Goal: Task Accomplishment & Management: Manage account settings

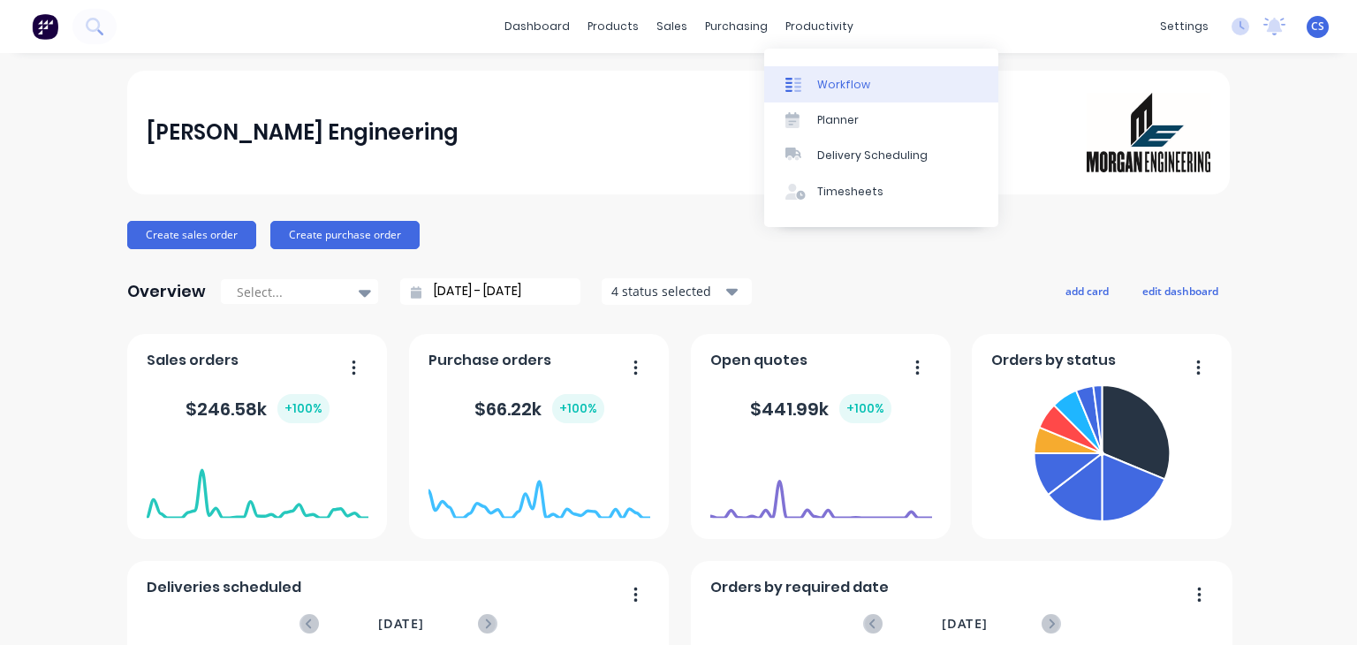
click at [841, 82] on div "Workflow" at bounding box center [843, 85] width 53 height 16
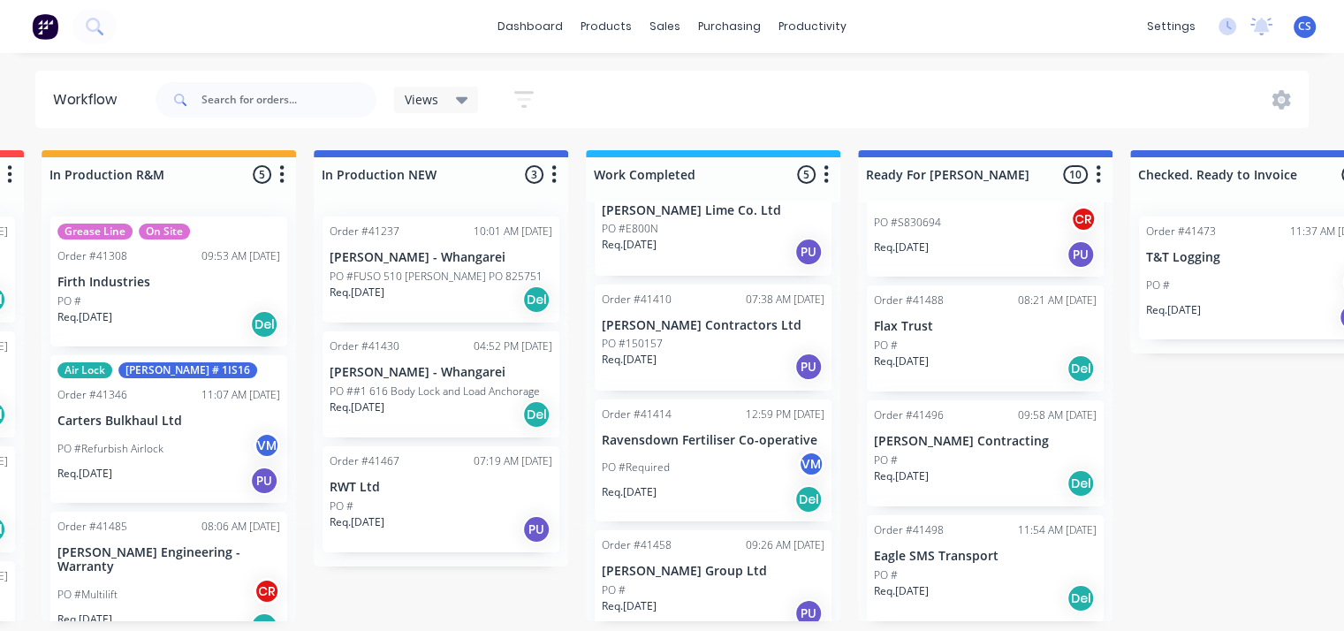
scroll to position [0, 541]
click at [919, 329] on p "Flax Trust" at bounding box center [985, 326] width 223 height 15
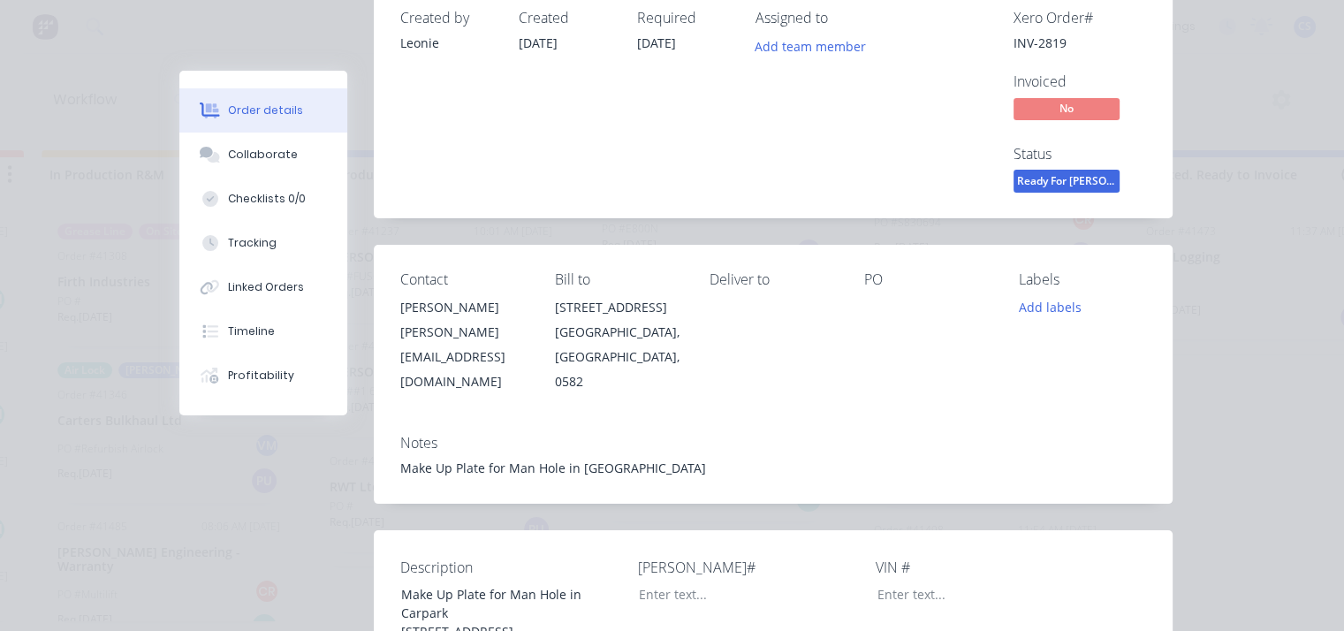
scroll to position [0, 0]
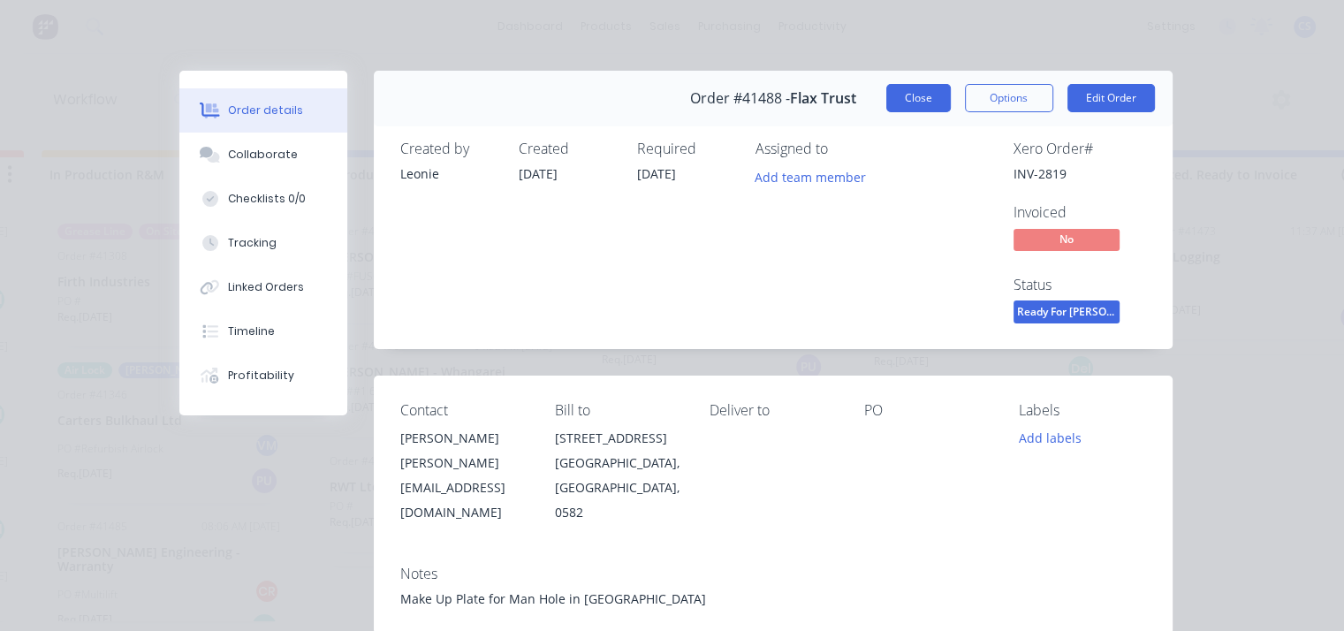
click at [926, 88] on button "Close" at bounding box center [918, 98] width 65 height 28
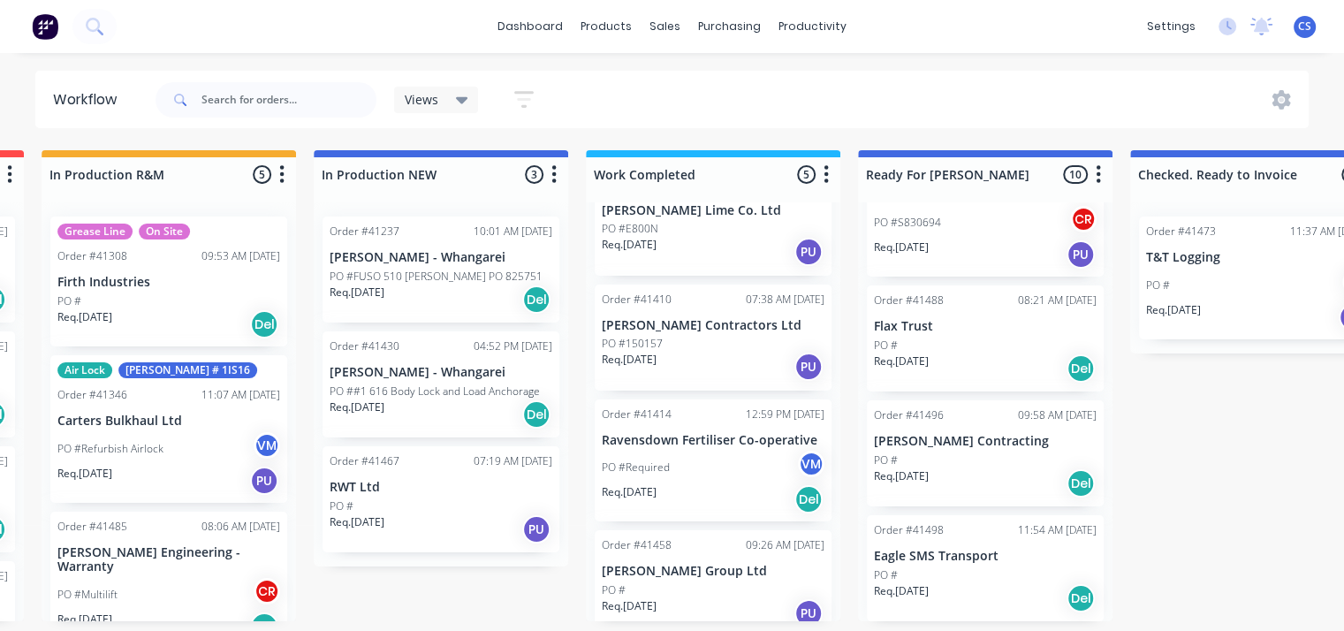
click at [933, 448] on p "[PERSON_NAME] Contracting" at bounding box center [985, 441] width 223 height 15
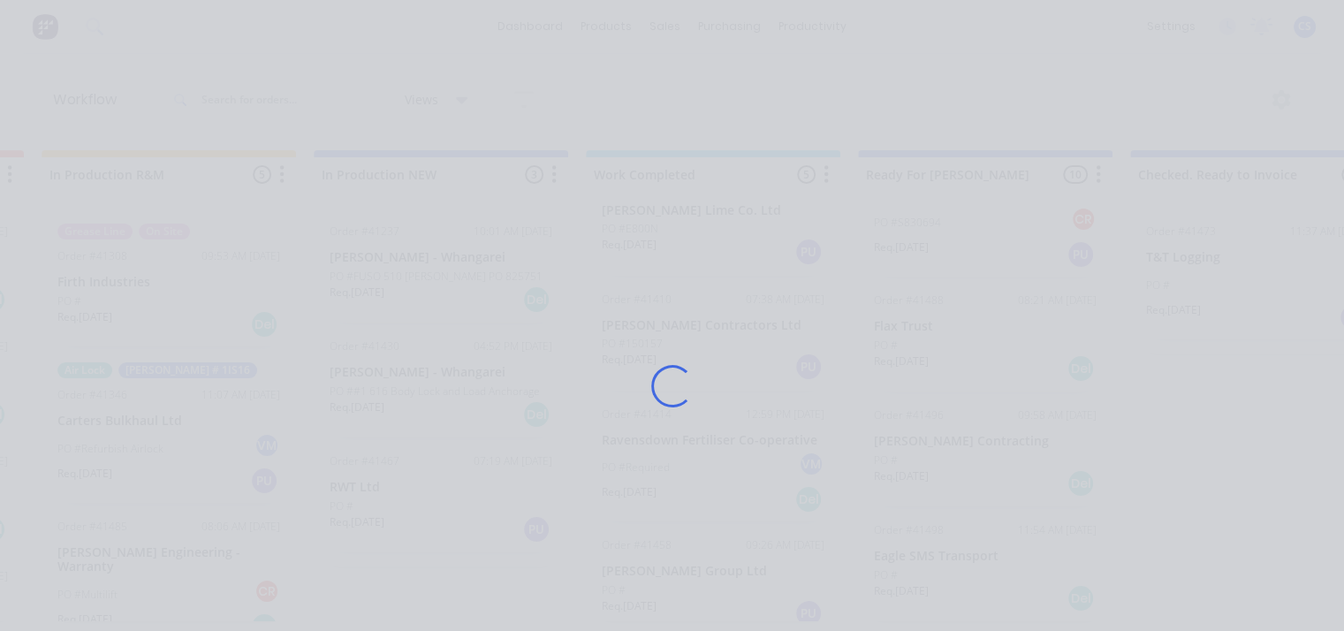
click at [933, 448] on div "Loading..." at bounding box center [673, 386] width 1036 height 631
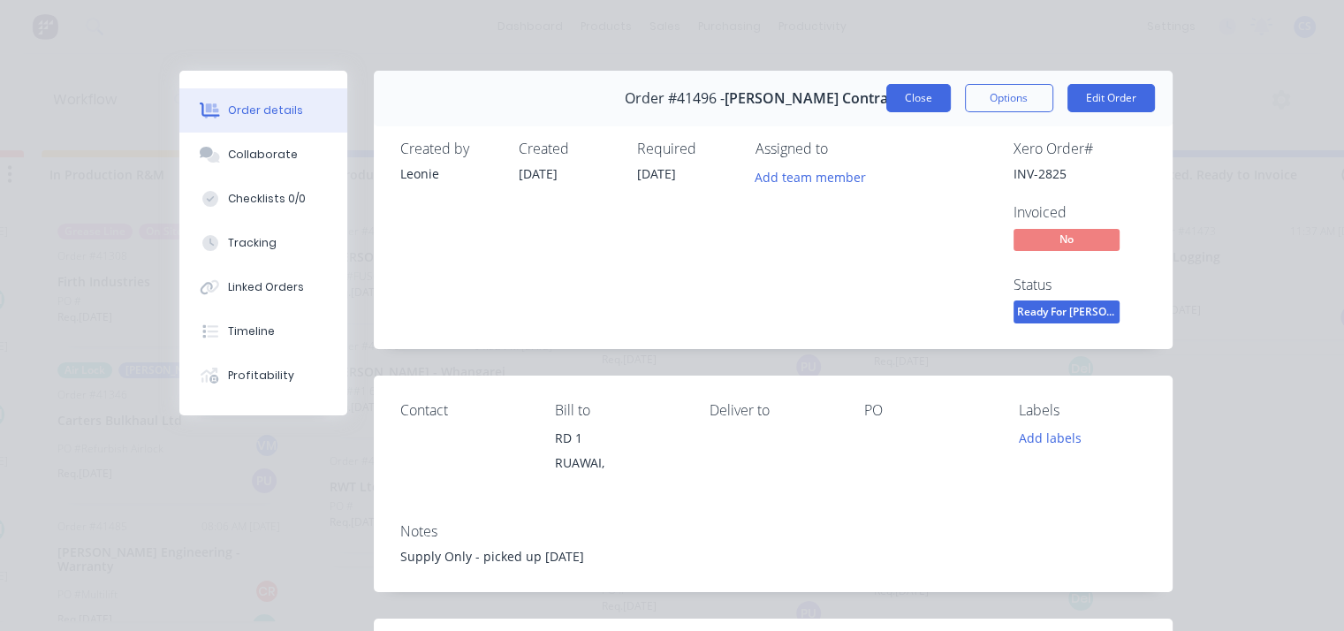
click at [918, 105] on button "Close" at bounding box center [918, 98] width 65 height 28
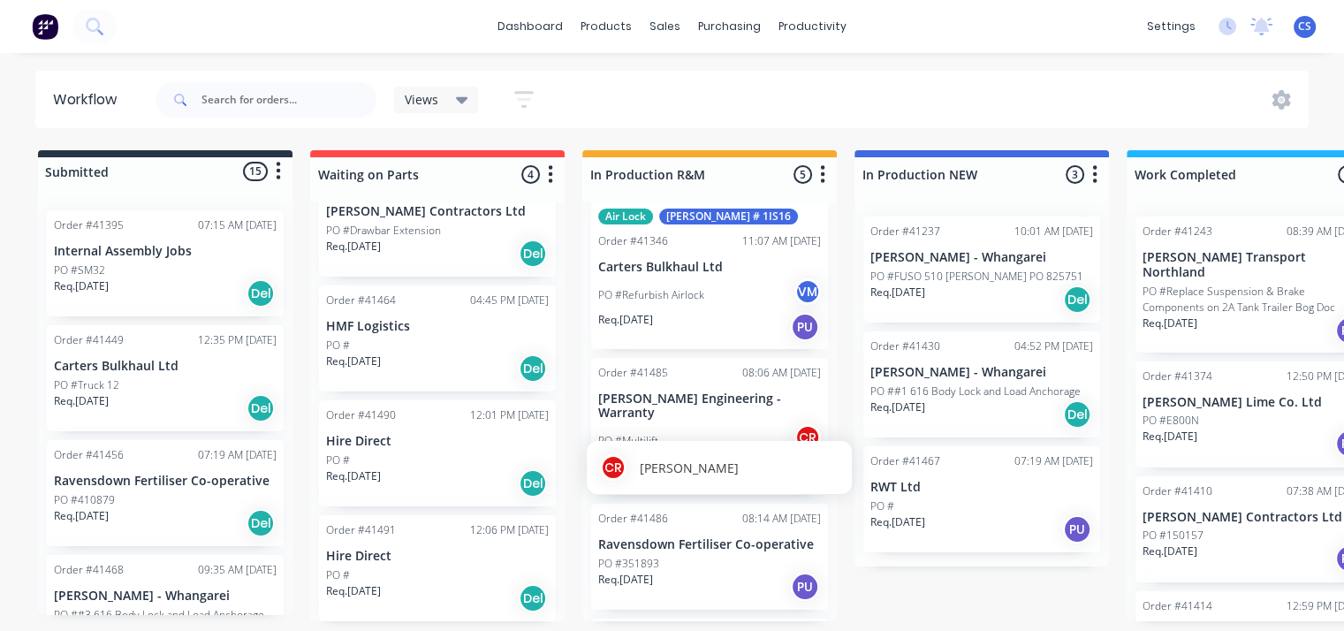
scroll to position [4, 0]
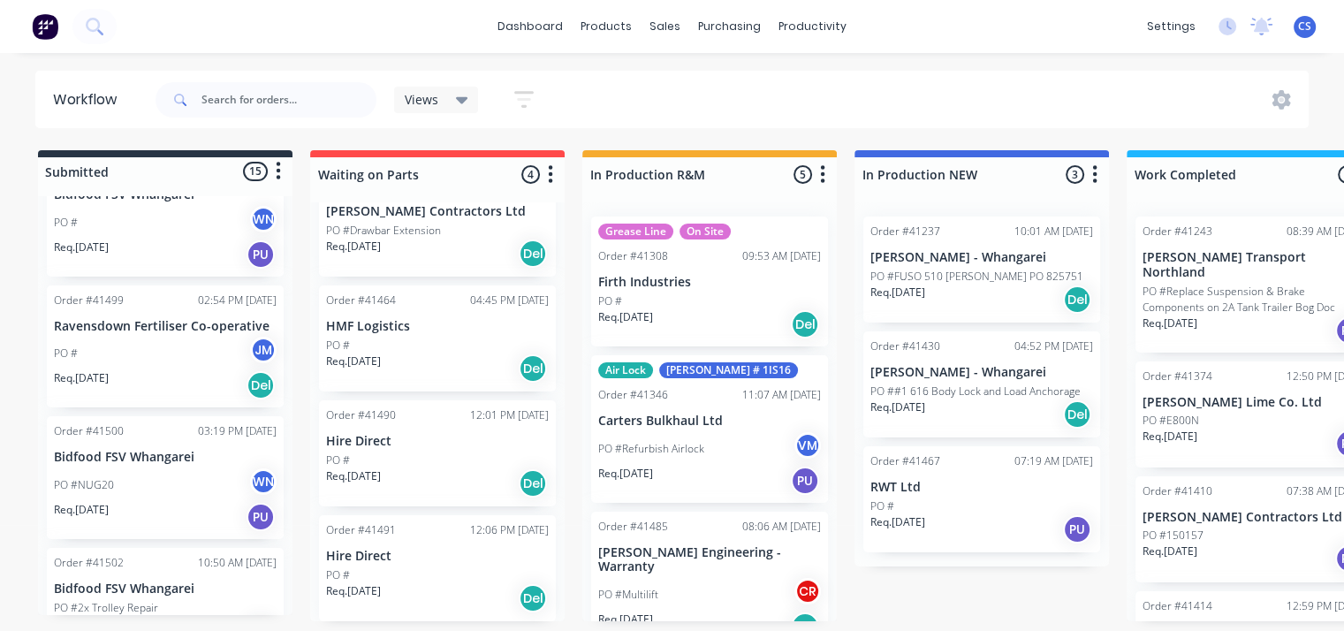
scroll to position [1404, 0]
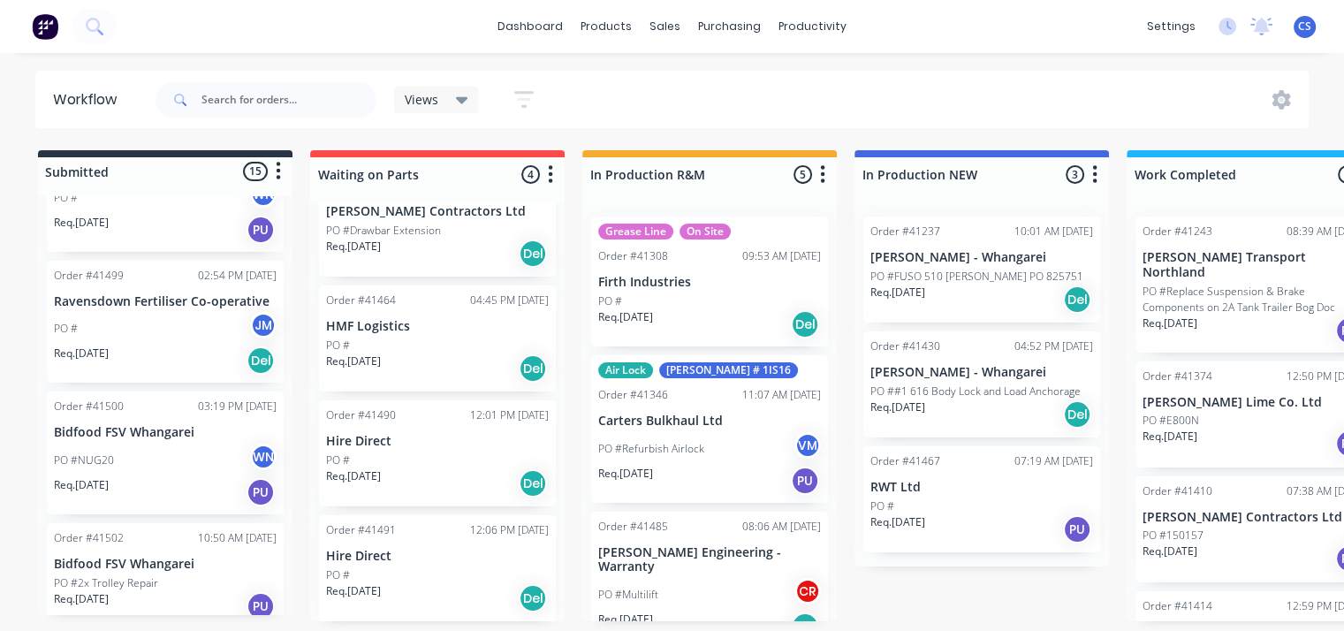
click at [453, 71] on header "Workflow Views Save new view None (Default) edit Admin edit Show/Hide statuses …" at bounding box center [672, 99] width 1274 height 57
click at [57, 79] on div "Workflow" at bounding box center [93, 99] width 117 height 53
